Goal: Transaction & Acquisition: Purchase product/service

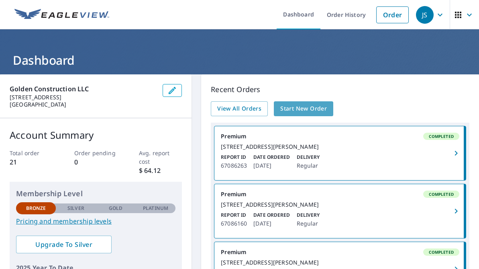
click at [295, 107] on span "Start New Order" at bounding box center [304, 109] width 47 height 10
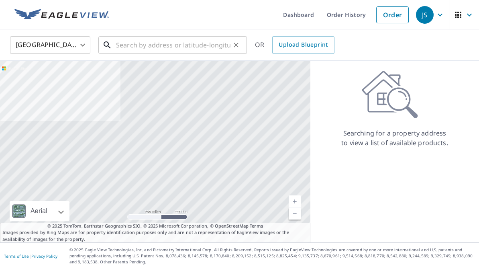
click at [155, 42] on input "text" at bounding box center [173, 45] width 115 height 23
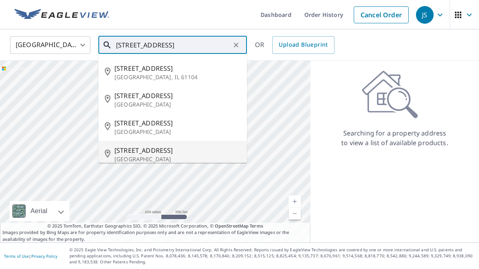
click at [158, 152] on span "[STREET_ADDRESS]" at bounding box center [178, 150] width 126 height 10
type input "[STREET_ADDRESS]"
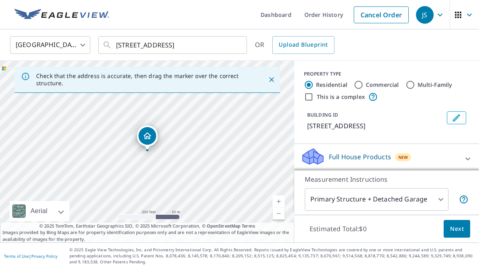
click at [275, 201] on link "Current Level 17, Zoom In" at bounding box center [279, 201] width 12 height 12
click at [276, 201] on link "Current Level 17, Zoom In" at bounding box center [279, 201] width 12 height 12
click at [276, 201] on link "Current Level 18, Zoom In" at bounding box center [279, 201] width 12 height 12
click at [469, 156] on icon at bounding box center [468, 159] width 10 height 10
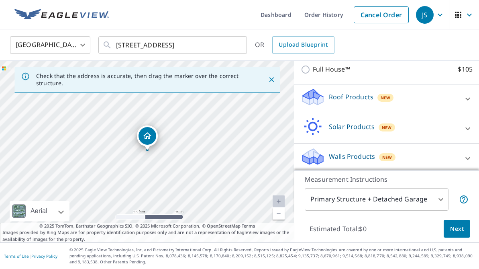
scroll to position [116, 0]
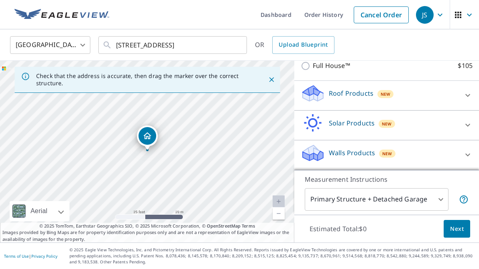
click at [418, 90] on div "Roof Products New" at bounding box center [380, 95] width 158 height 23
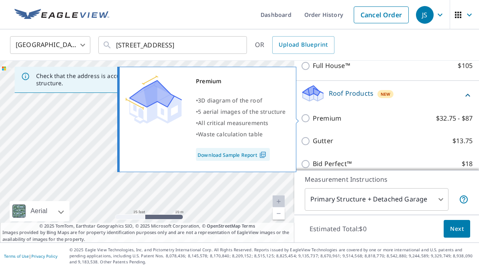
click at [305, 119] on input "Premium $32.75 - $87" at bounding box center [307, 118] width 12 height 10
checkbox input "true"
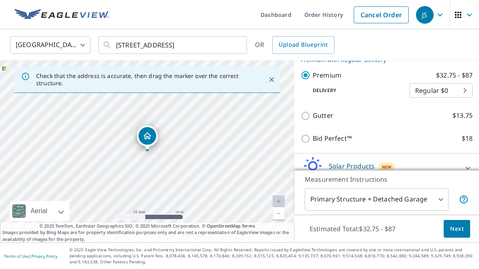
scroll to position [211, 0]
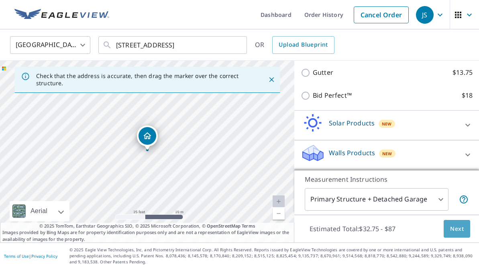
click at [455, 227] on span "Next" at bounding box center [458, 229] width 14 height 10
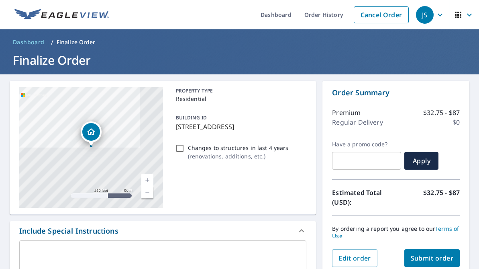
click at [425, 254] on span "Submit order" at bounding box center [432, 258] width 43 height 9
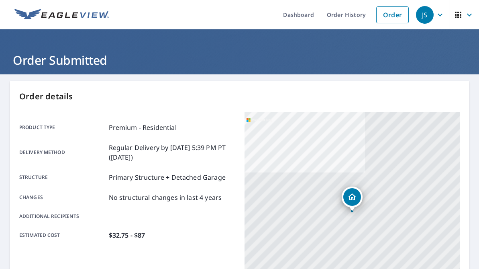
drag, startPoint x: 336, startPoint y: 3, endPoint x: 220, endPoint y: 50, distance: 124.9
click at [210, 63] on h1 "Order Submitted" at bounding box center [240, 60] width 460 height 16
click at [205, 56] on h1 "Order Submitted" at bounding box center [240, 60] width 460 height 16
click at [204, 57] on h1 "Order Submitted" at bounding box center [240, 60] width 460 height 16
